Goal: Check status: Check status

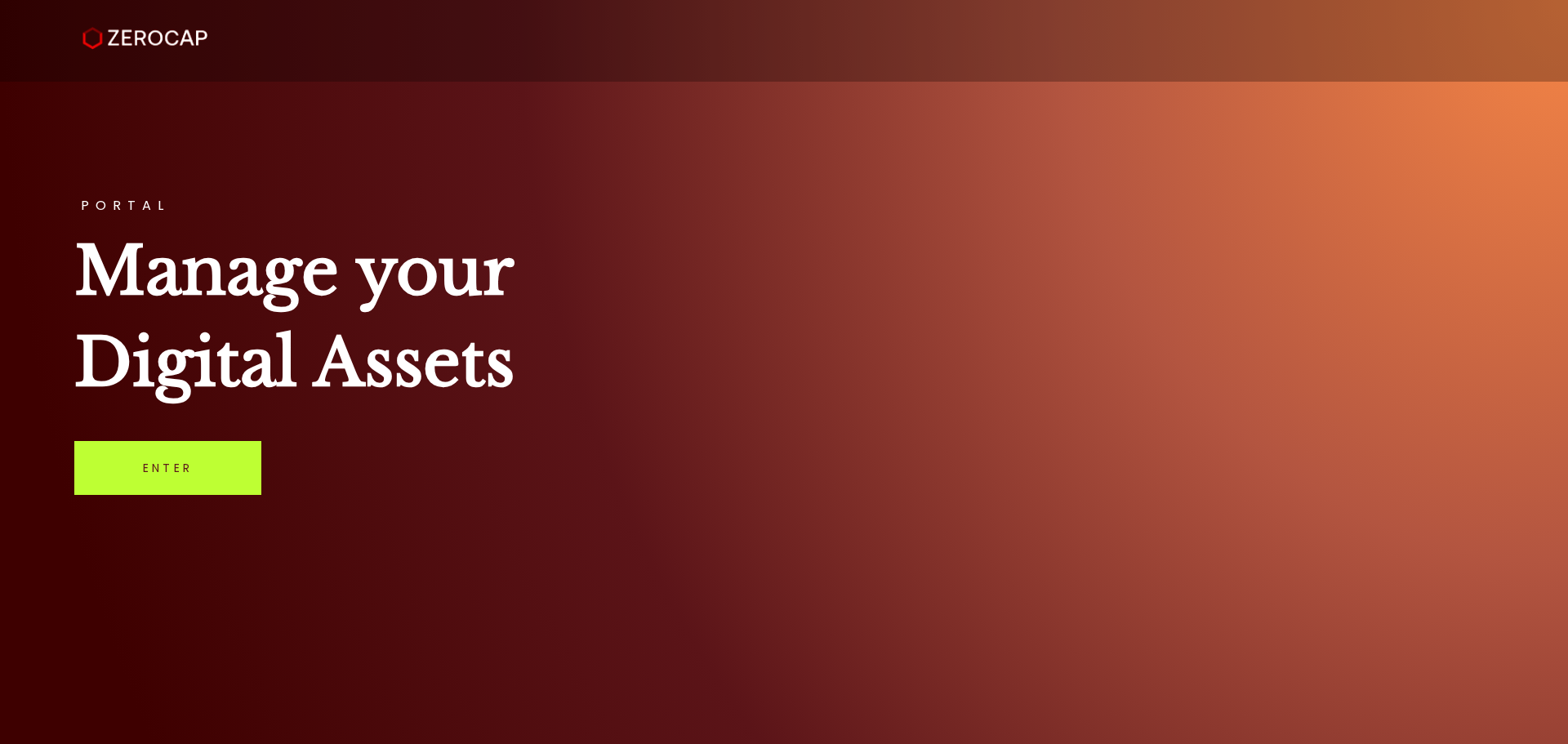
click at [231, 491] on link "Enter" at bounding box center [168, 467] width 187 height 54
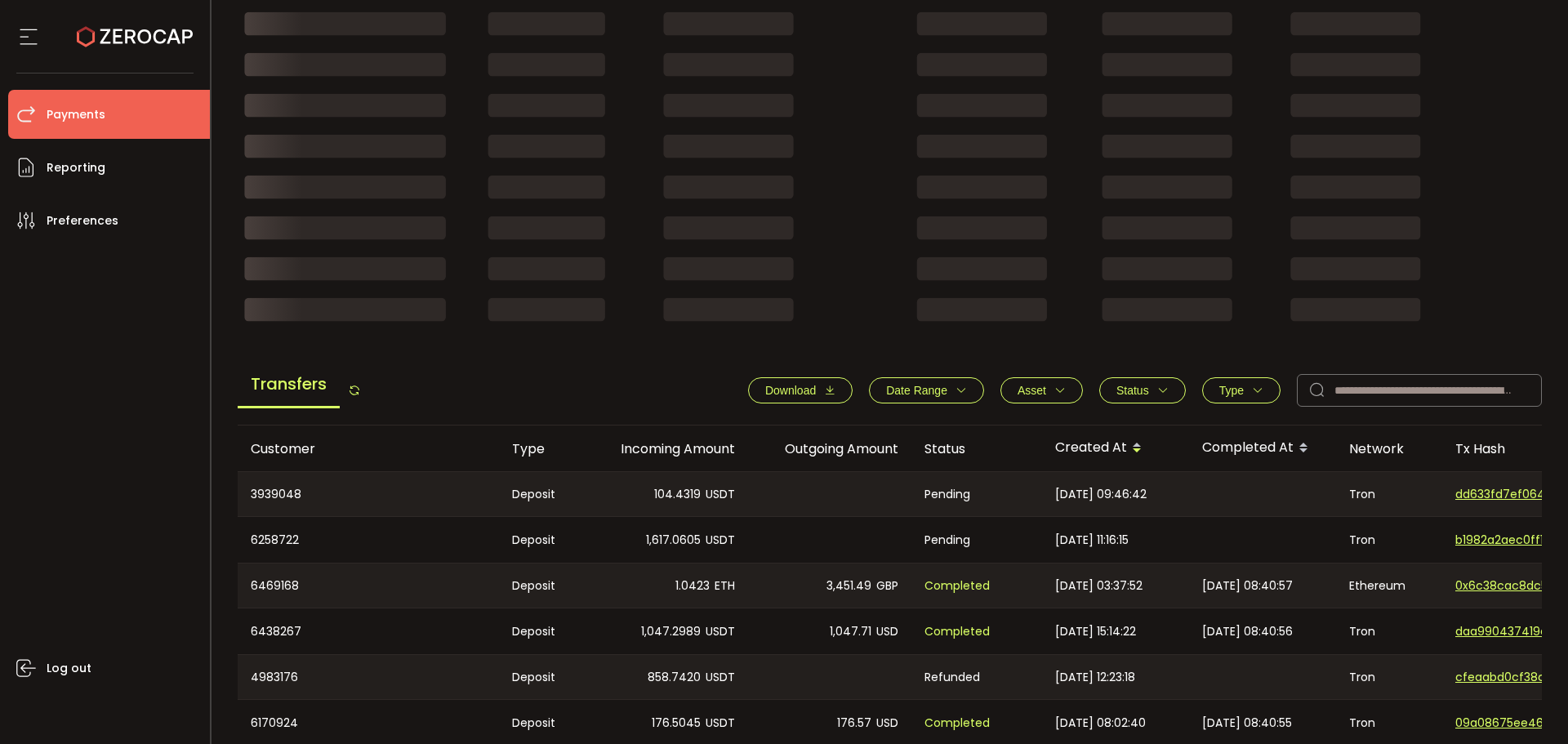
scroll to position [571, 0]
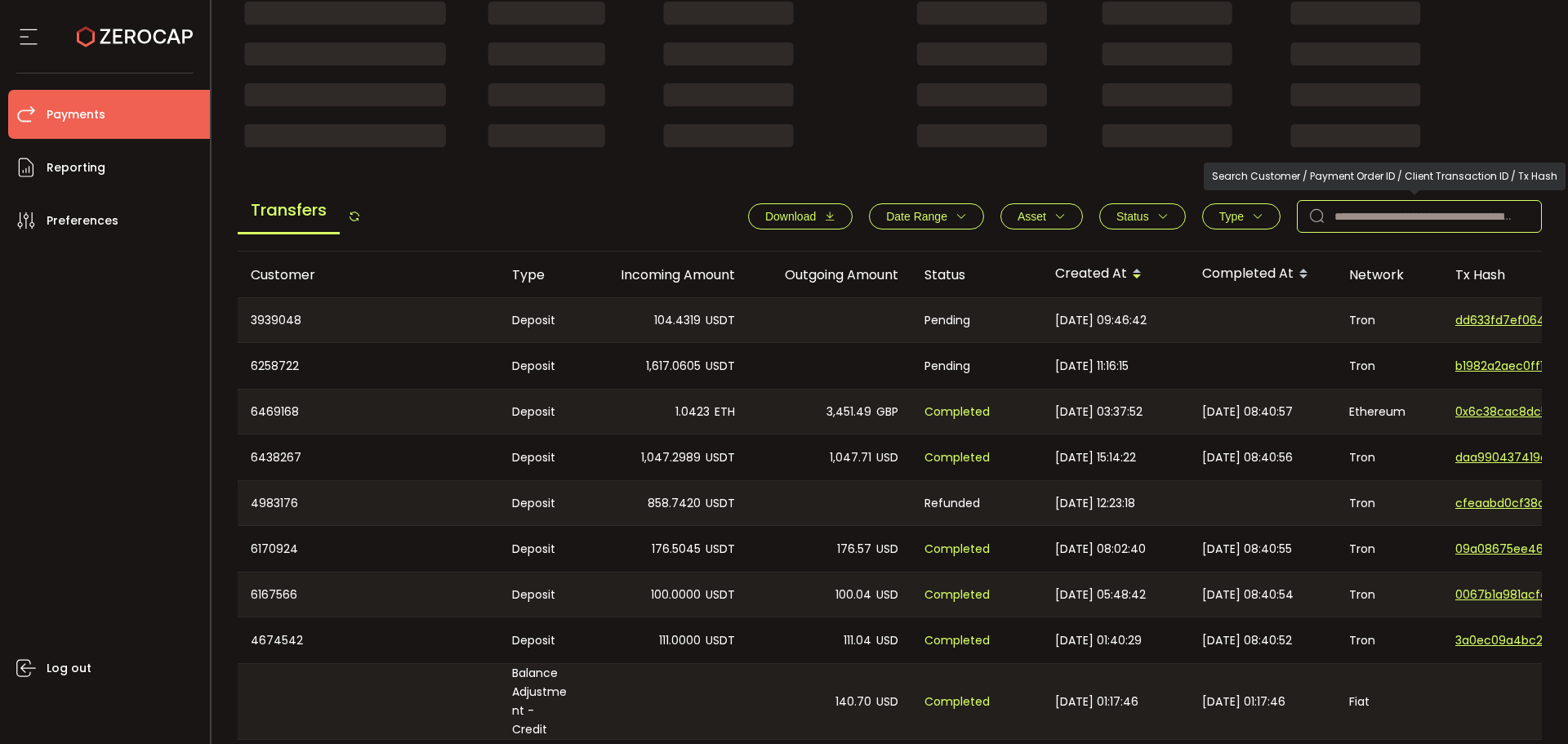
click at [1412, 207] on input "text" at bounding box center [1419, 216] width 245 height 33
paste input "*******"
type input "*******"
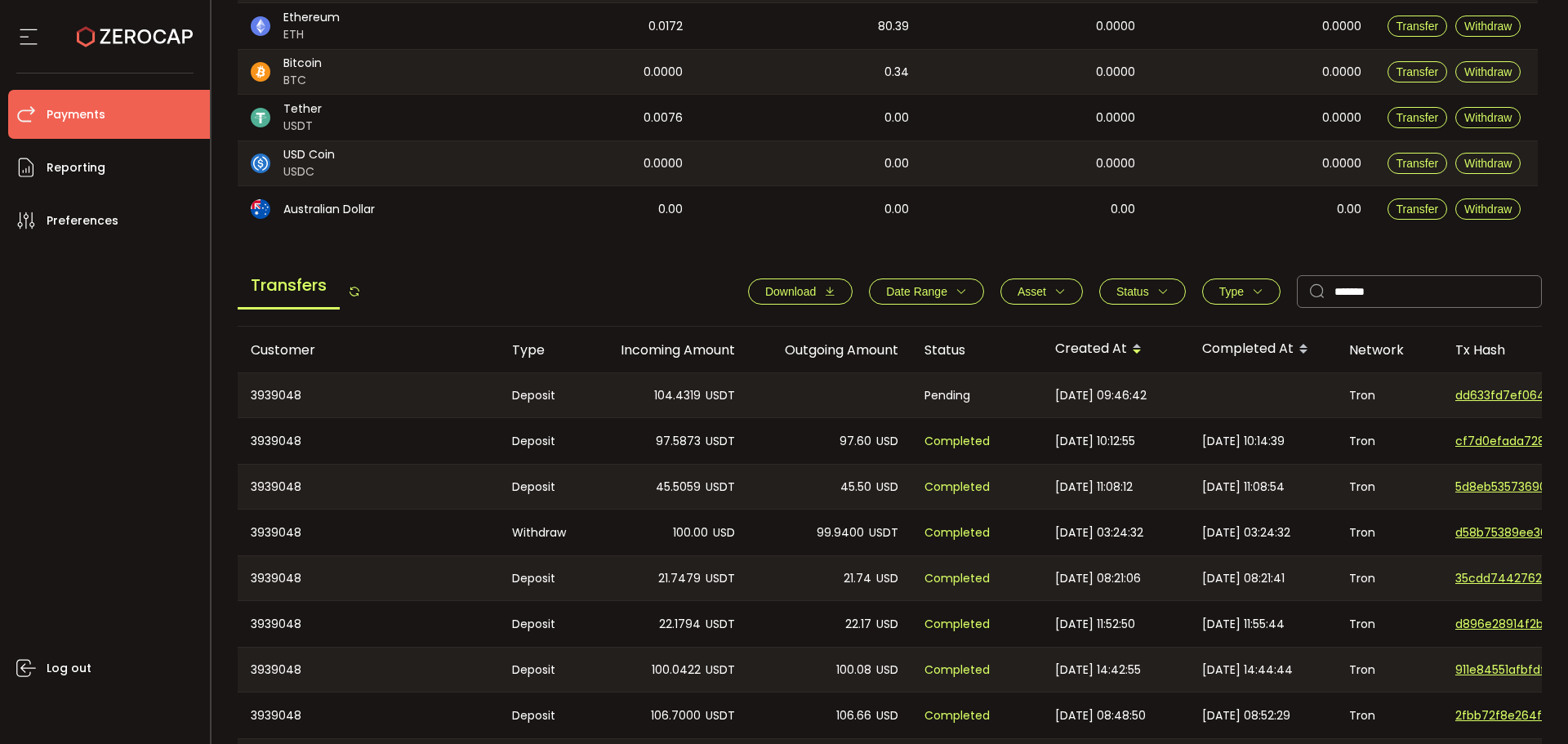
scroll to position [371, 0]
drag, startPoint x: 635, startPoint y: 274, endPoint x: 493, endPoint y: 265, distance: 142.3
click at [493, 265] on main "Balance Assets Trading Balance Trading Balance (USD) Custody Balance Locked for…" at bounding box center [889, 328] width 1305 height 1113
click at [133, 366] on div "Log out" at bounding box center [108, 488] width 201 height 486
drag, startPoint x: 925, startPoint y: 388, endPoint x: 990, endPoint y: 396, distance: 65.5
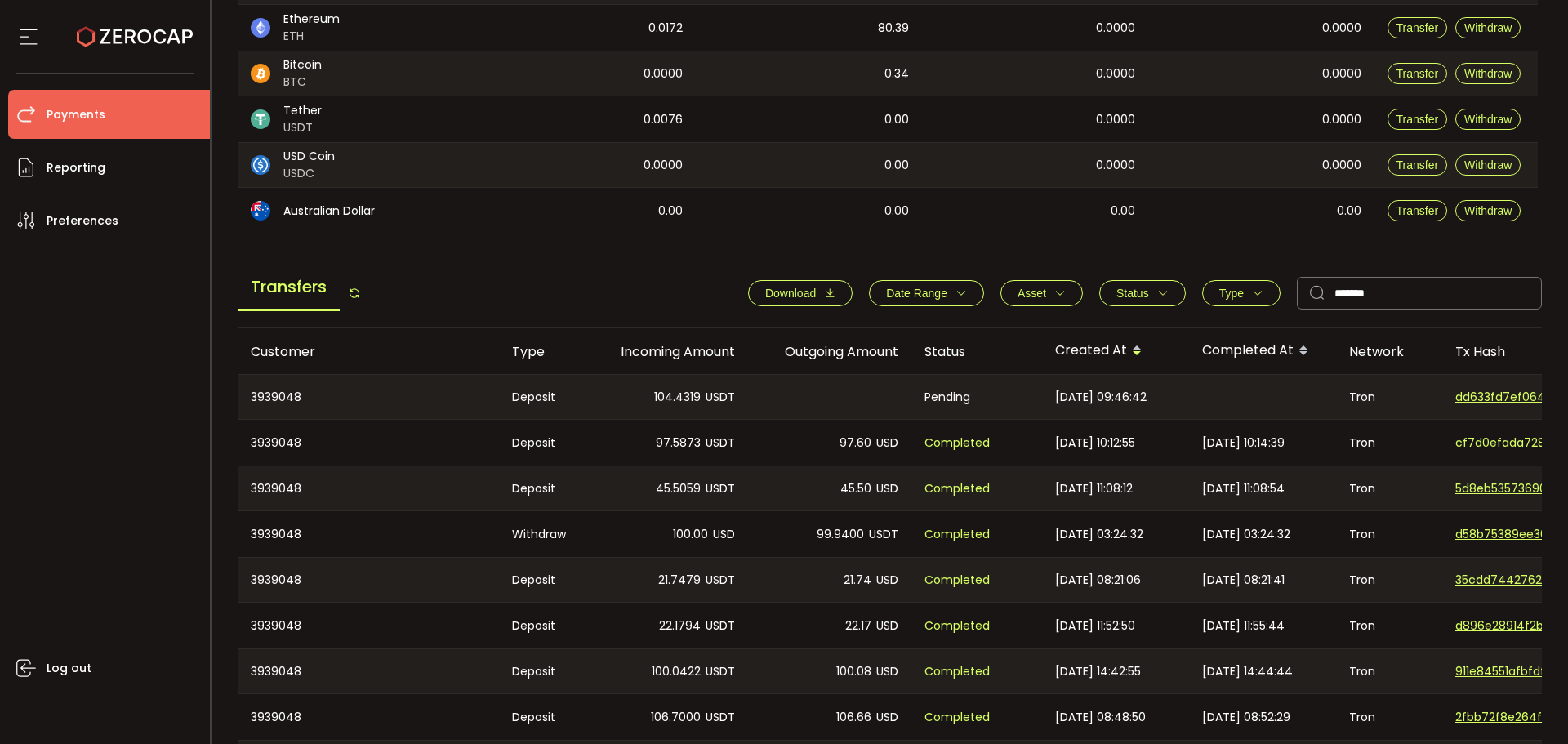
click at [990, 396] on div "Pending" at bounding box center [977, 397] width 131 height 44
click at [933, 396] on span "Pending" at bounding box center [947, 397] width 46 height 19
click at [942, 401] on span "Pending" at bounding box center [947, 397] width 46 height 19
click at [942, 400] on span "Pending" at bounding box center [947, 397] width 46 height 19
click at [961, 403] on span "Pending" at bounding box center [947, 397] width 46 height 19
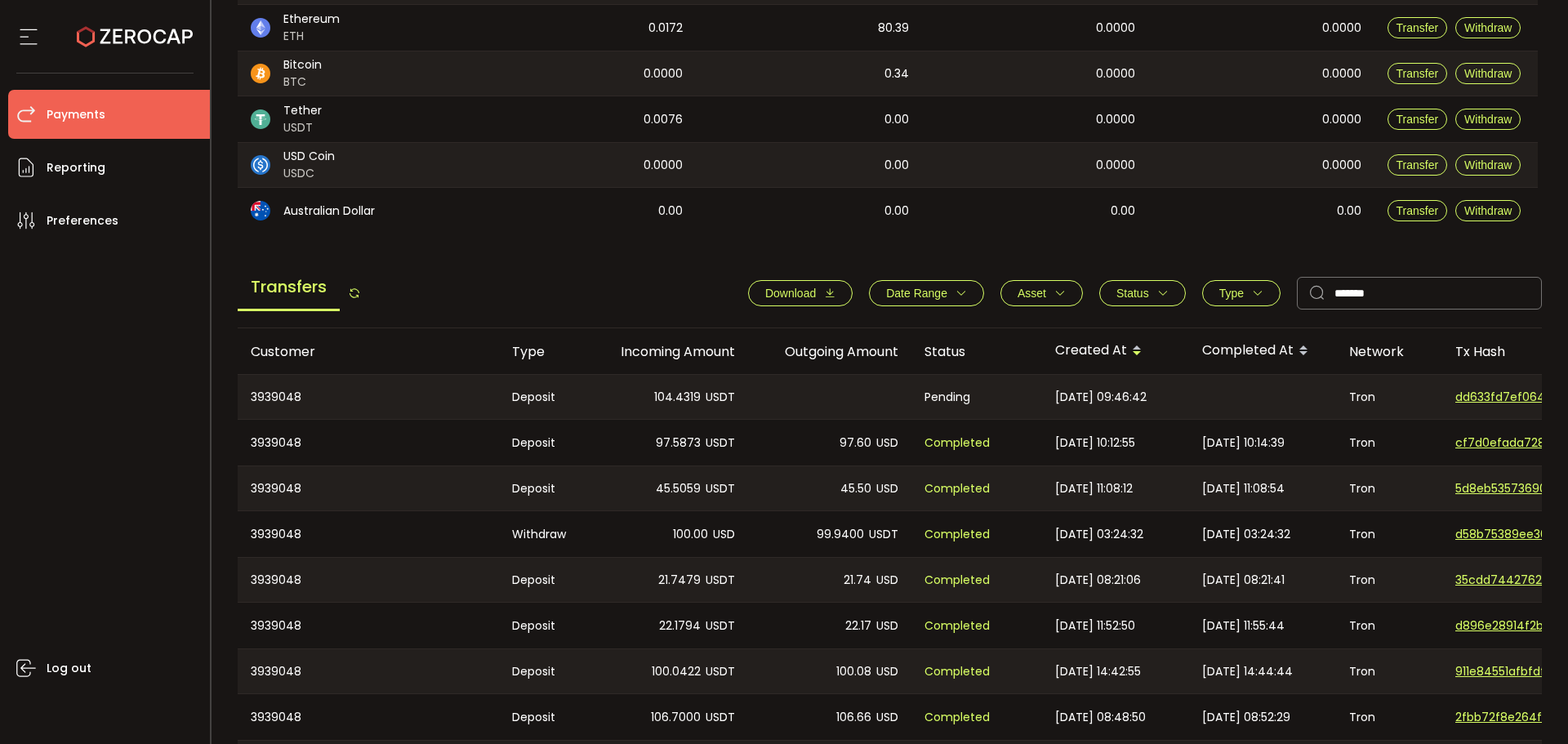
click at [961, 403] on span "Pending" at bounding box center [947, 397] width 46 height 19
drag, startPoint x: 961, startPoint y: 399, endPoint x: 947, endPoint y: 394, distance: 14.9
click at [947, 394] on span "Pending" at bounding box center [947, 397] width 46 height 19
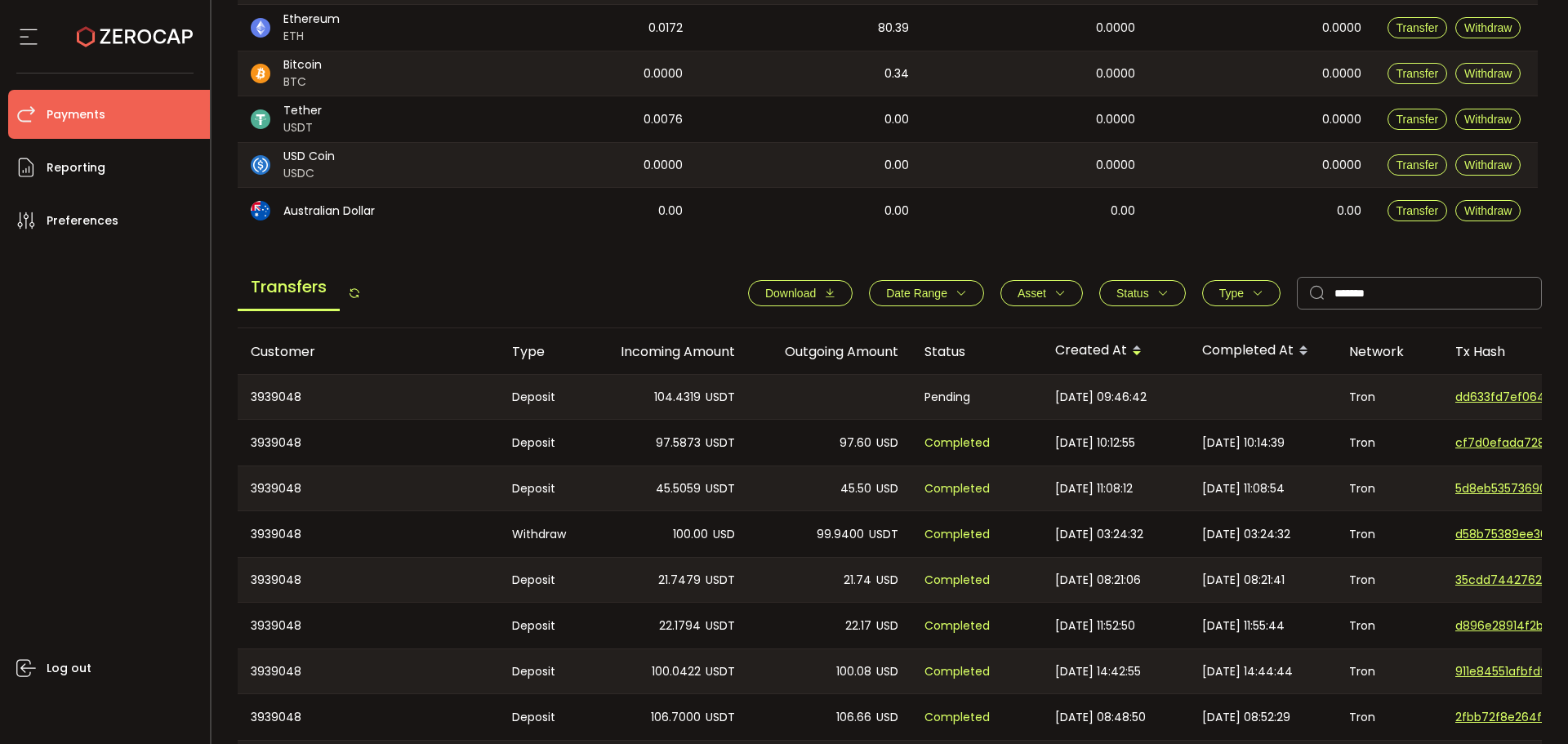
click at [947, 394] on span "Pending" at bounding box center [947, 397] width 46 height 19
click at [949, 394] on span "Pending" at bounding box center [947, 397] width 46 height 19
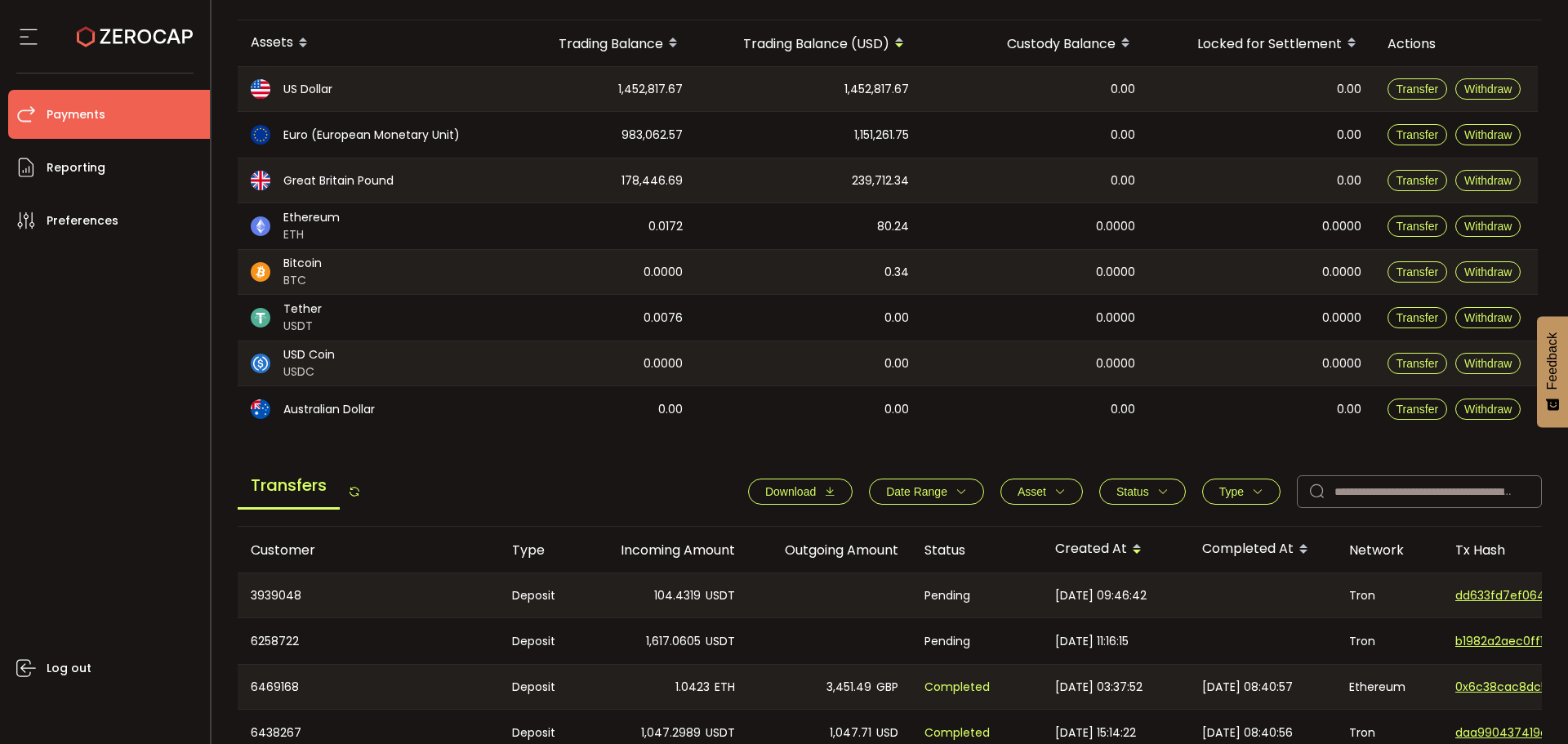
scroll to position [326, 0]
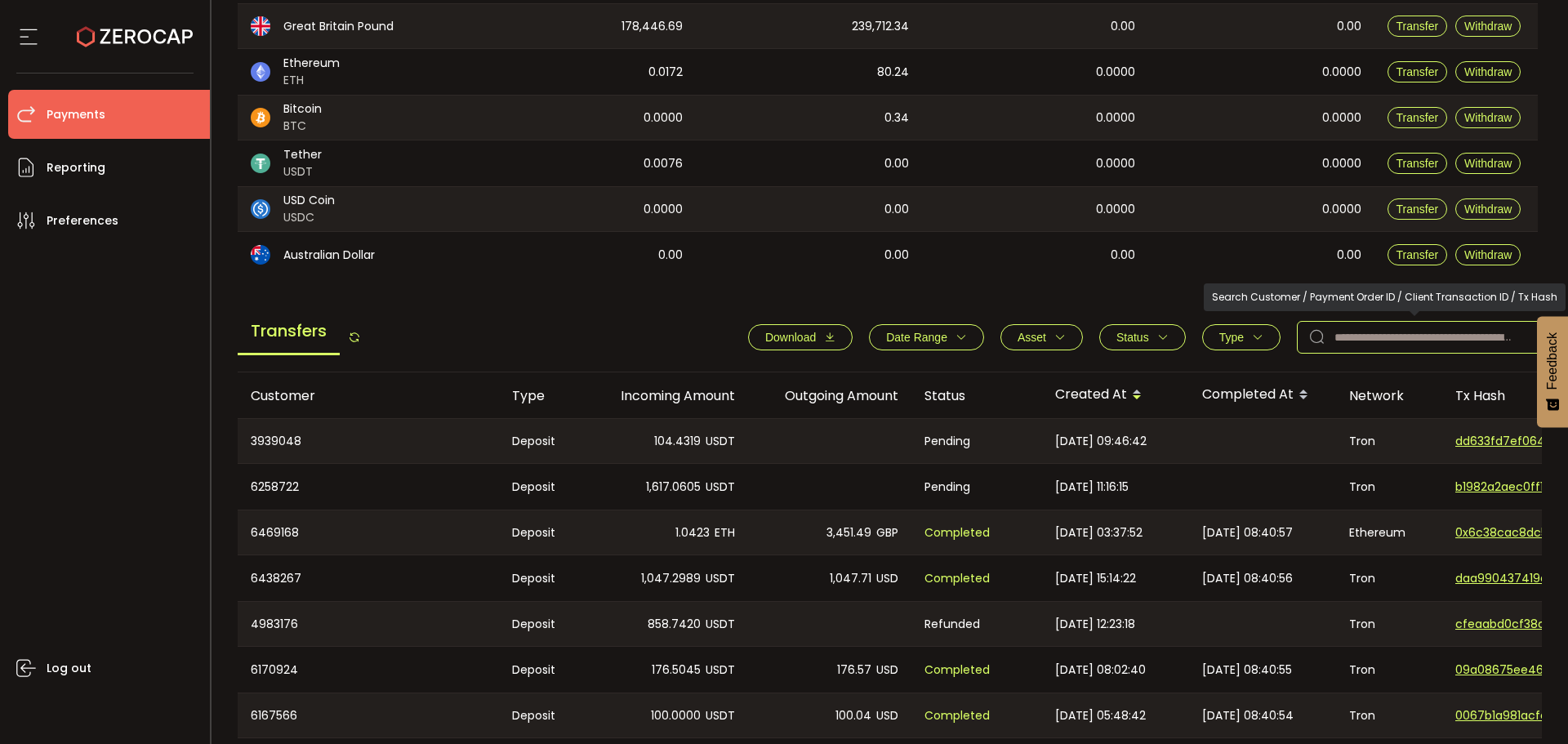
click at [1345, 329] on input "text" at bounding box center [1419, 336] width 245 height 33
paste input "*******"
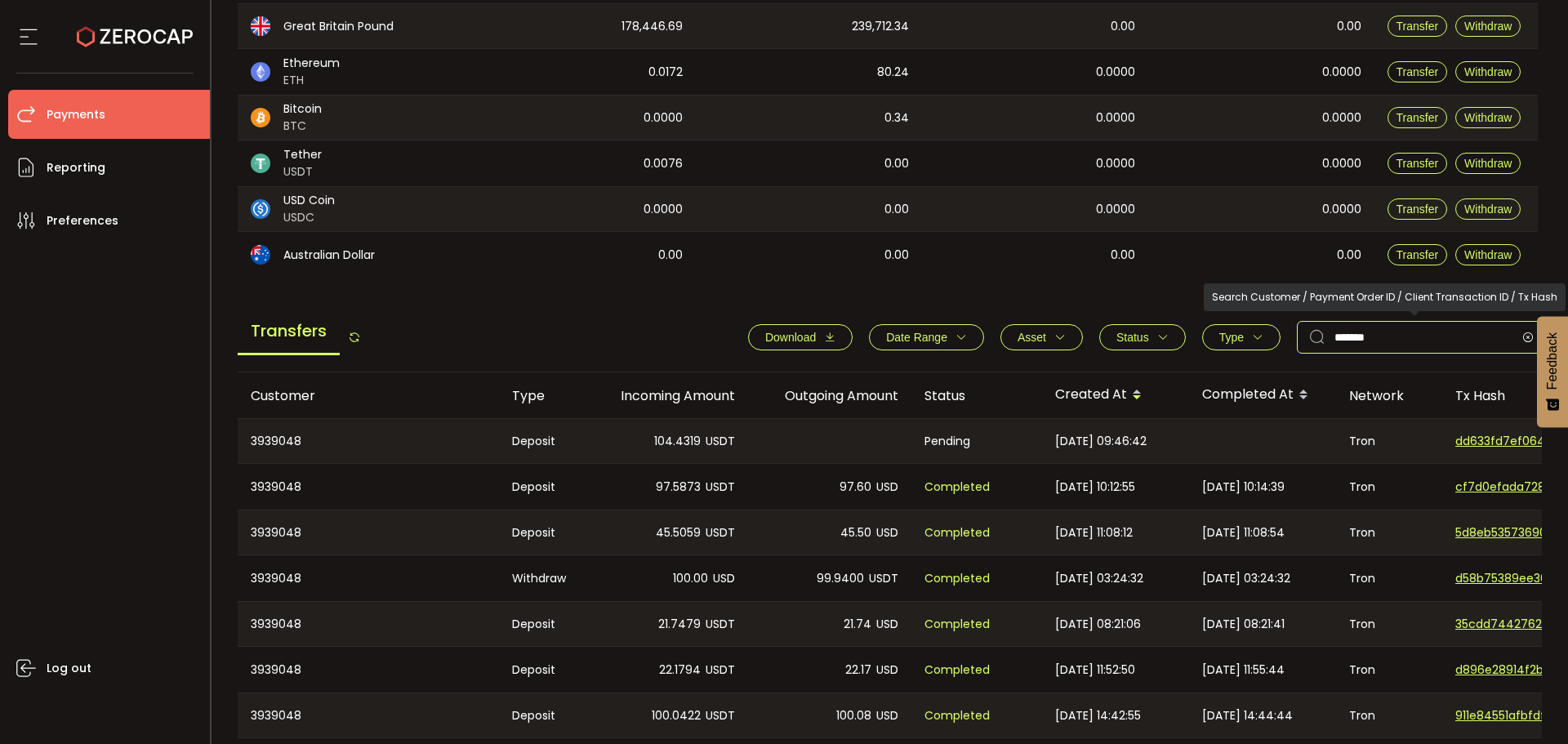
click at [1380, 333] on input "*******" at bounding box center [1419, 336] width 245 height 33
paste input "text"
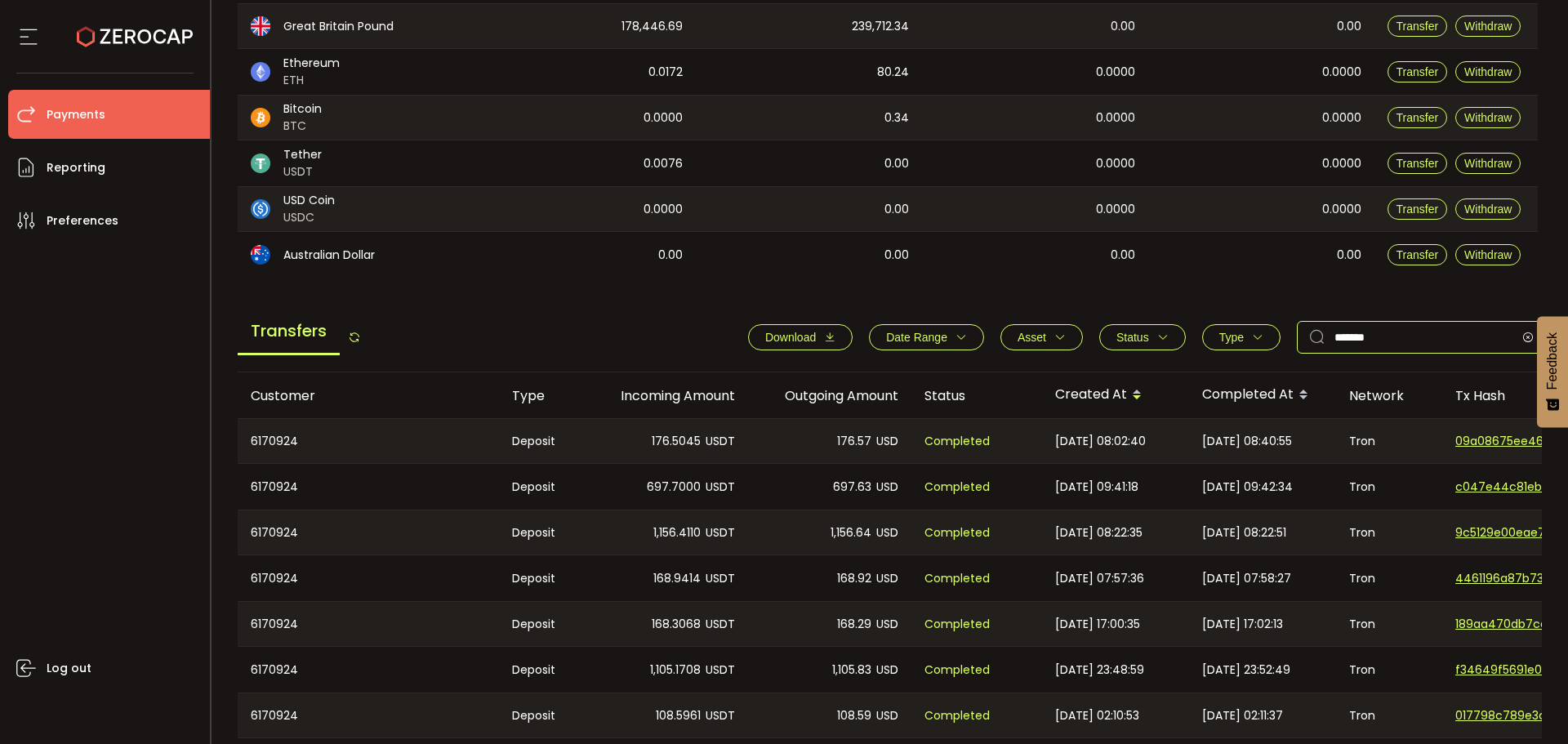
type input "*******"
drag, startPoint x: 919, startPoint y: 441, endPoint x: 995, endPoint y: 441, distance: 76.0
click at [995, 441] on div "Completed" at bounding box center [977, 440] width 131 height 44
click at [522, 329] on div "Transfers Download Date Range - Asset BTC ETH EUR GBP USD USDC USDT Clear Apply…" at bounding box center [889, 341] width 1305 height 62
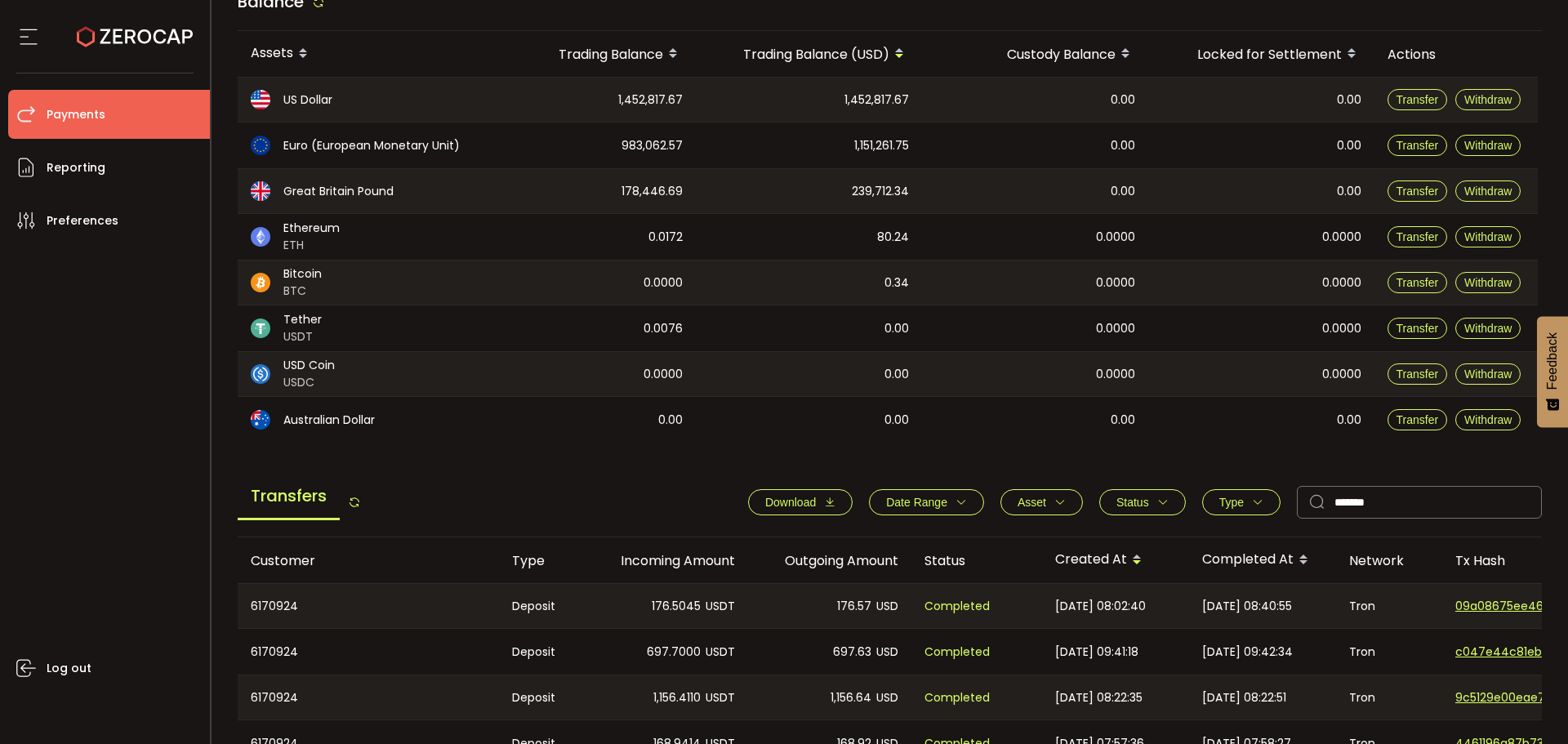
scroll to position [0, 0]
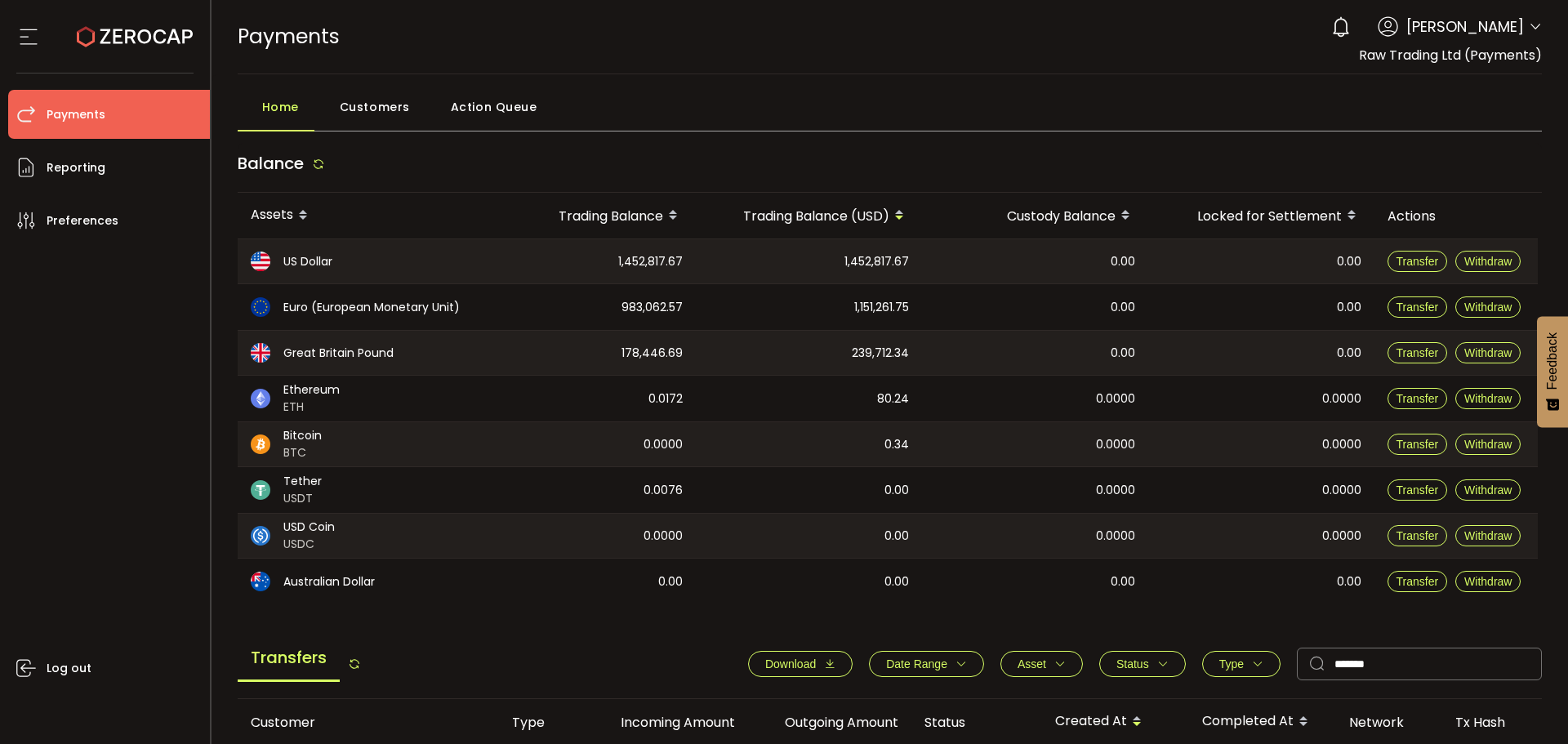
drag, startPoint x: 591, startPoint y: 49, endPoint x: 507, endPoint y: 49, distance: 84.0
click at [507, 49] on div "PAYMENTS Buy Power $0.00 USD Payments Payments Verify Your Identity 0 Stefani F…" at bounding box center [889, 37] width 1305 height 73
drag, startPoint x: 802, startPoint y: 57, endPoint x: 679, endPoint y: 56, distance: 123.0
click at [679, 56] on div "PAYMENTS Buy Power $0.00 USD Payments Payments Verify Your Identity 0 Stefani F…" at bounding box center [889, 37] width 1305 height 73
drag, startPoint x: 679, startPoint y: 56, endPoint x: 678, endPoint y: 128, distance: 72.0
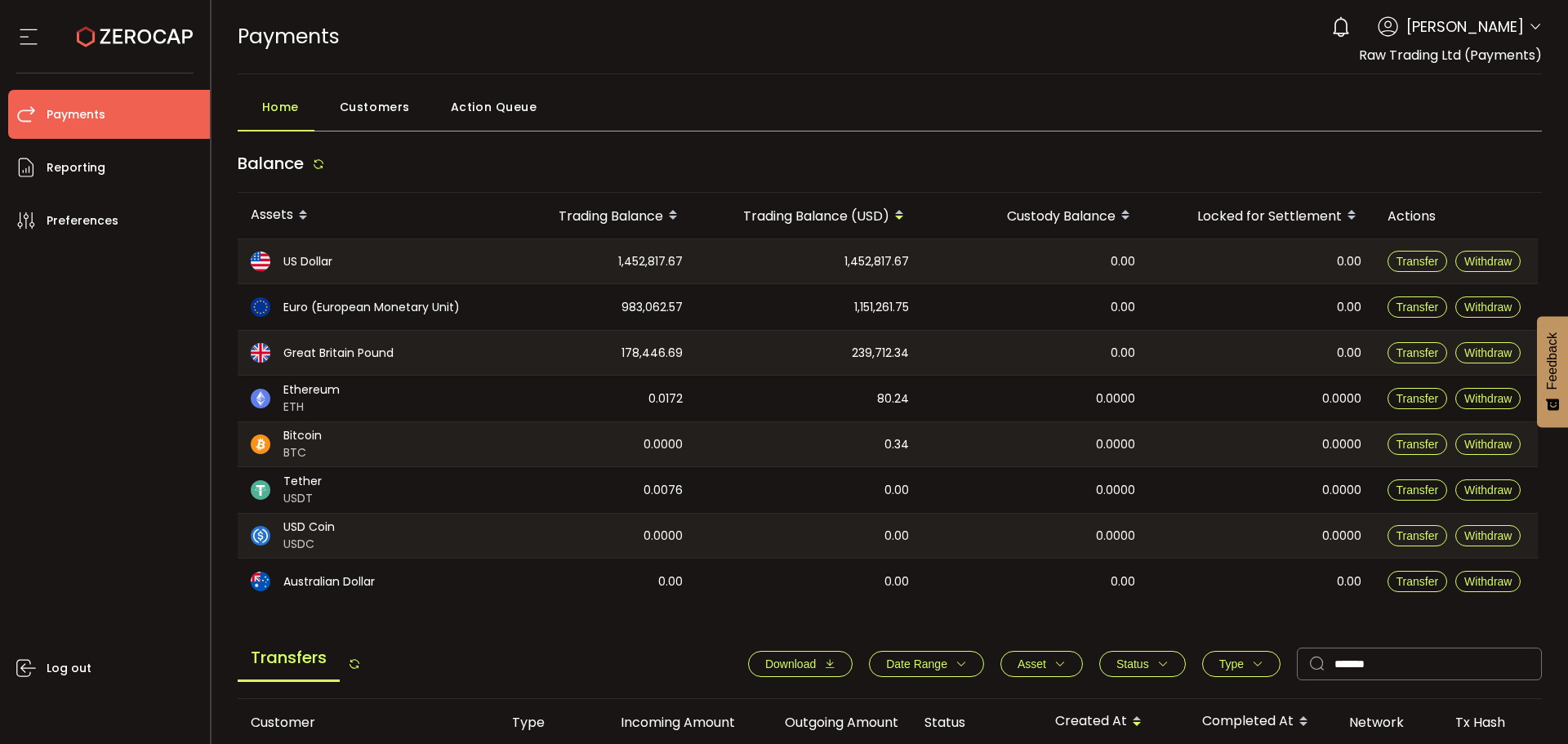
drag, startPoint x: 678, startPoint y: 128, endPoint x: 633, endPoint y: 99, distance: 53.5
click at [633, 99] on div "Home Customers Action Queue" at bounding box center [889, 110] width 1305 height 41
drag, startPoint x: 577, startPoint y: 34, endPoint x: 223, endPoint y: 18, distance: 354.4
click at [521, 39] on div "PAYMENTS Buy Power $0.00 USD Payments Payments Verify Your Identity 0 Stefani F…" at bounding box center [889, 37] width 1305 height 73
